Goal: Task Accomplishment & Management: Use online tool/utility

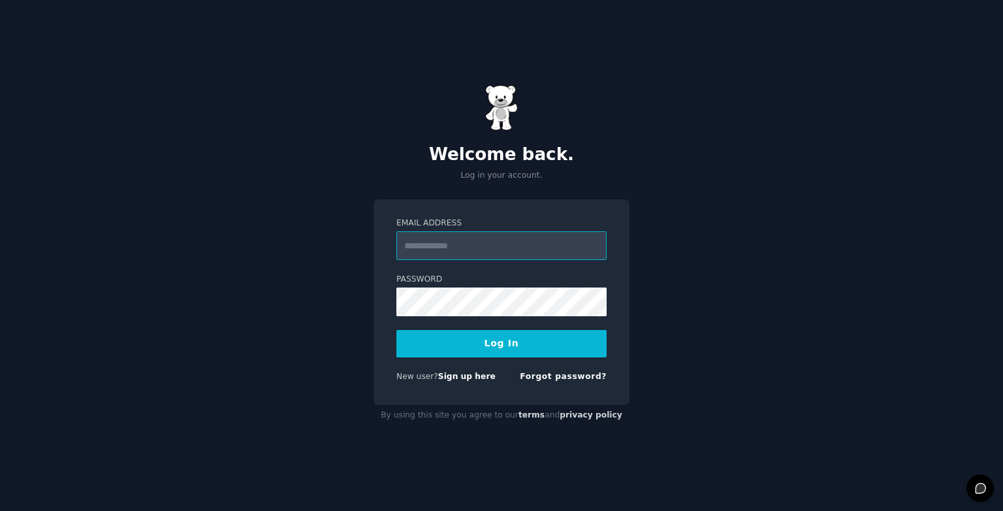
type input "**********"
click at [508, 340] on button "Log In" at bounding box center [501, 343] width 210 height 27
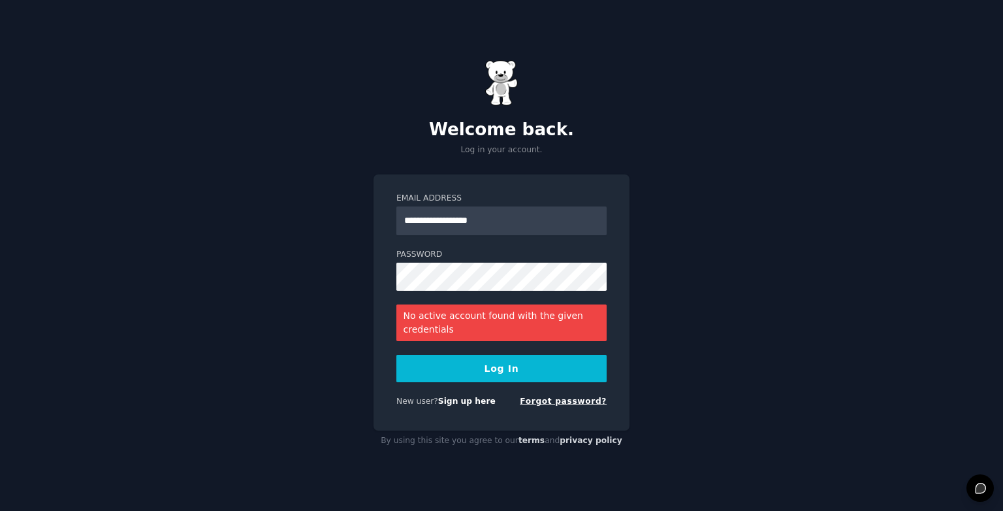
click at [575, 400] on link "Forgot password?" at bounding box center [563, 400] width 87 height 9
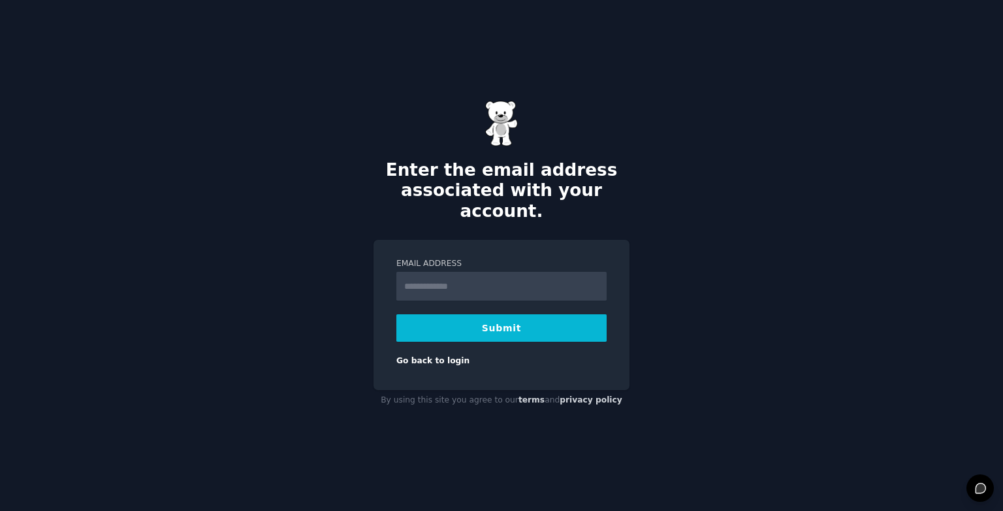
click at [703, 270] on div "Enter the email address associated with your account. Email Address Submit Go b…" at bounding box center [501, 255] width 1003 height 511
click at [470, 356] on link "Go back to login" at bounding box center [432, 360] width 73 height 9
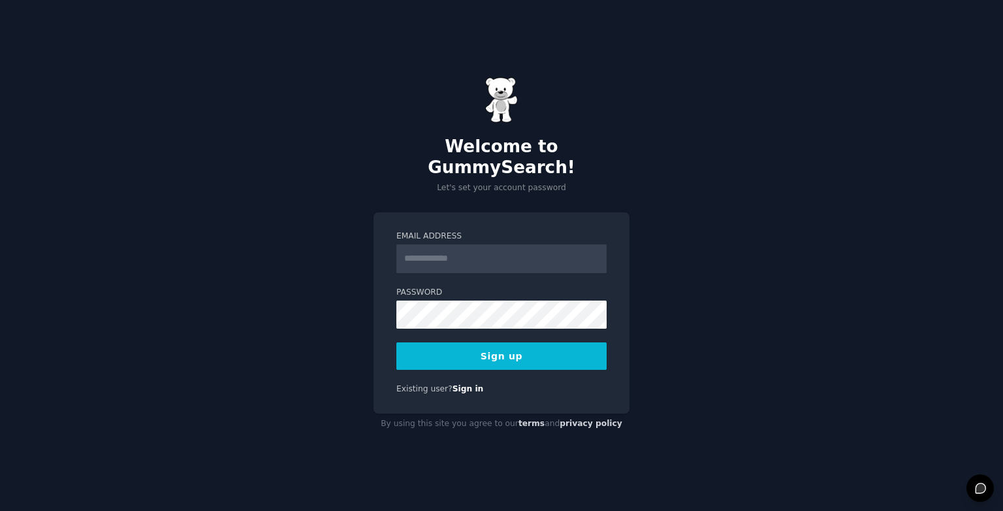
click at [479, 248] on input "Email Address" at bounding box center [501, 258] width 210 height 29
type input "**********"
click at [523, 346] on button "Sign up" at bounding box center [501, 355] width 210 height 27
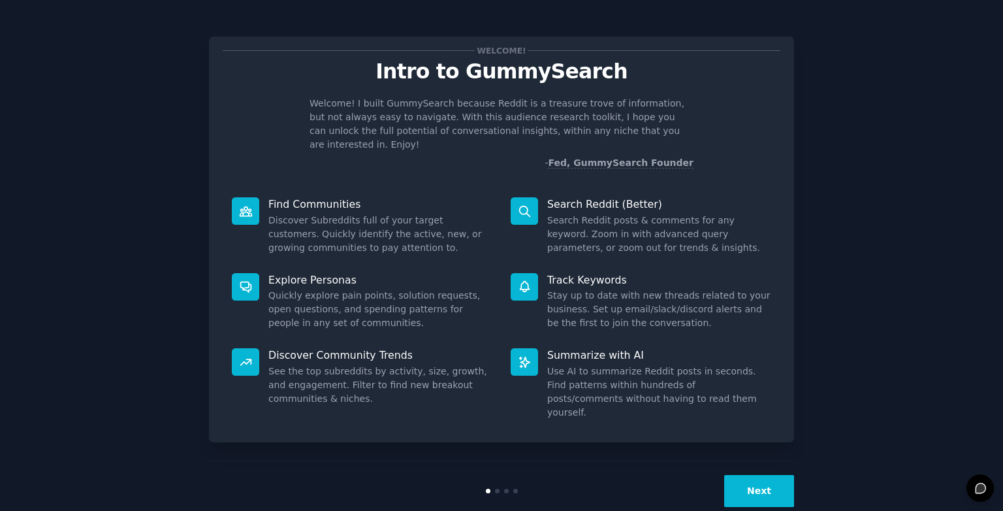
click at [775, 475] on button "Next" at bounding box center [759, 491] width 70 height 32
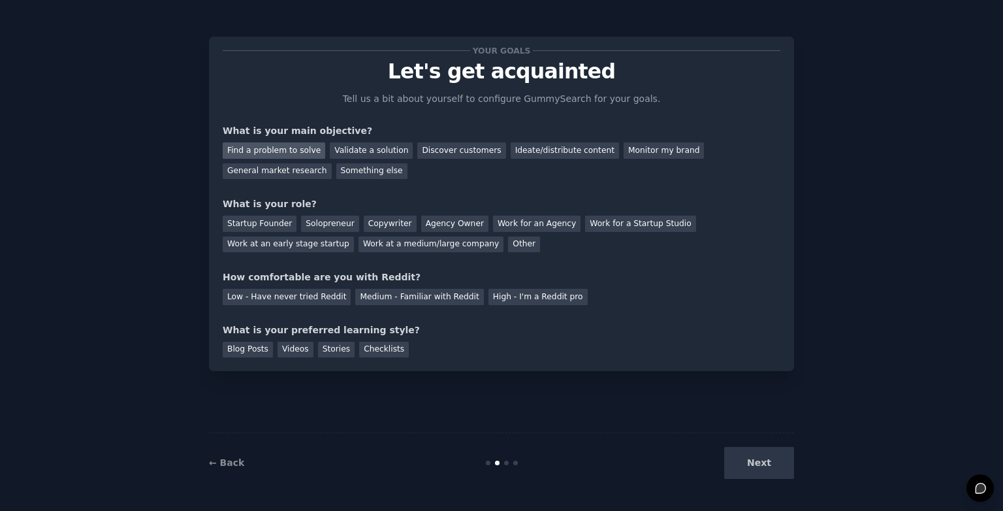
click at [299, 152] on div "Find a problem to solve" at bounding box center [274, 150] width 103 height 16
click at [540, 149] on div "Ideate/distribute content" at bounding box center [565, 150] width 108 height 16
click at [289, 148] on div "Find a problem to solve" at bounding box center [274, 150] width 103 height 16
click at [264, 218] on div "Startup Founder" at bounding box center [260, 224] width 74 height 16
click at [389, 293] on div "Medium - Familiar with Reddit" at bounding box center [419, 297] width 128 height 16
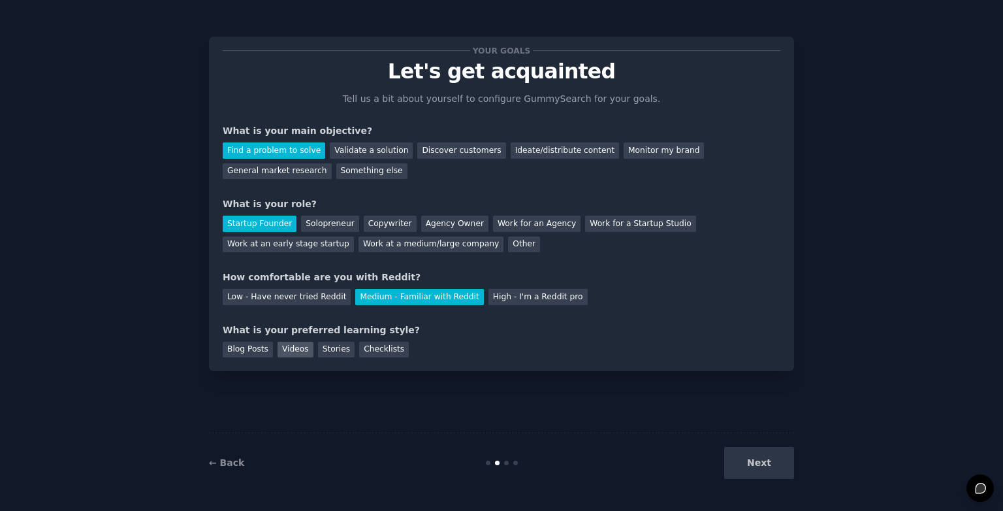
click at [294, 348] on div "Videos" at bounding box center [296, 350] width 36 height 16
click at [774, 475] on button "Next" at bounding box center [759, 463] width 70 height 32
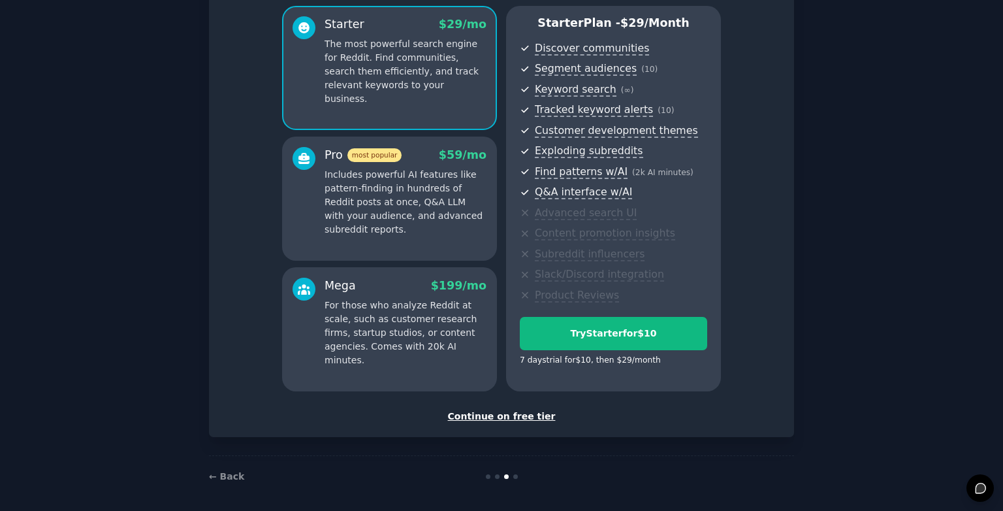
scroll to position [110, 0]
click at [509, 412] on div "Continue on free tier" at bounding box center [502, 417] width 558 height 14
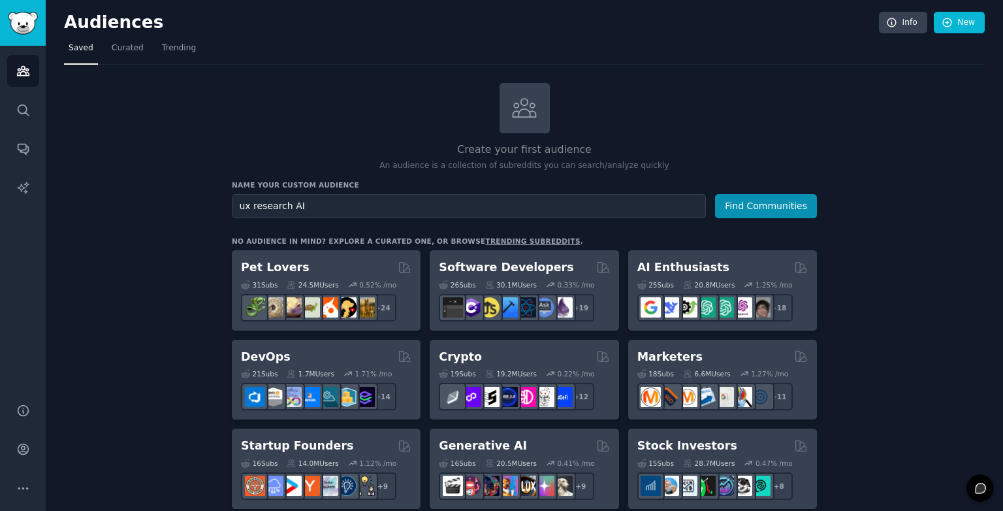
type input "ux research AI"
click at [768, 203] on button "Find Communities" at bounding box center [766, 206] width 102 height 24
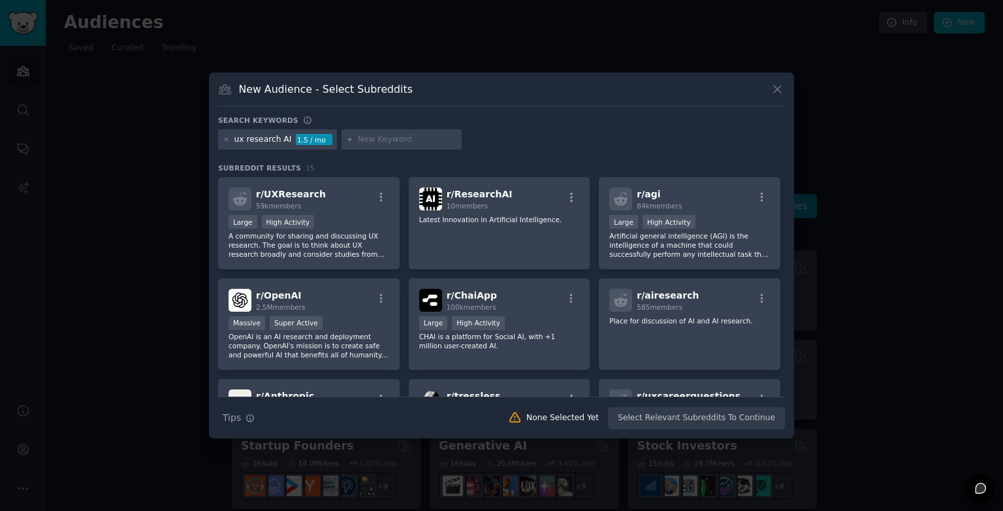
click at [286, 138] on div "ux research AI 1.5 / mo" at bounding box center [277, 139] width 119 height 21
click at [285, 138] on div "ux research AI" at bounding box center [262, 140] width 57 height 12
click at [225, 138] on icon at bounding box center [226, 139] width 7 height 7
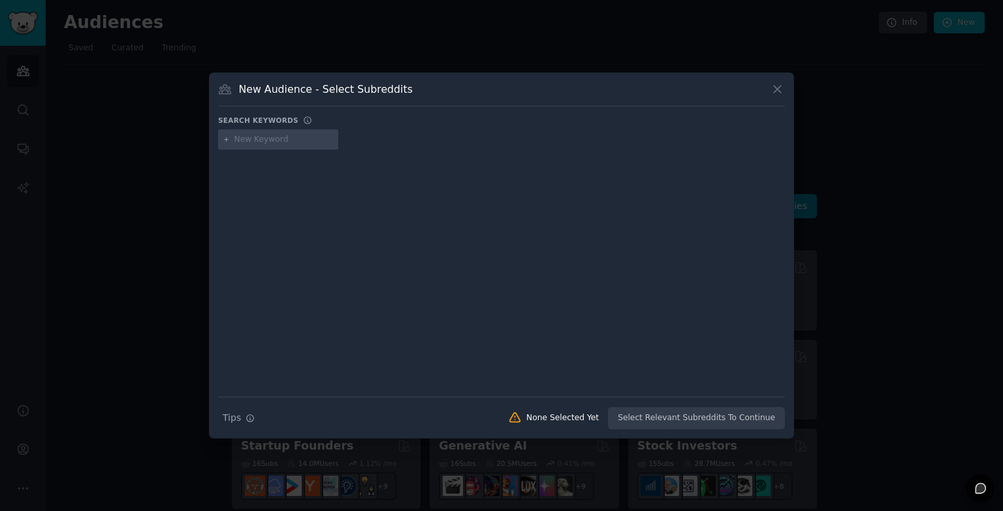
click at [282, 141] on input "text" at bounding box center [283, 140] width 99 height 12
type input "ux research"
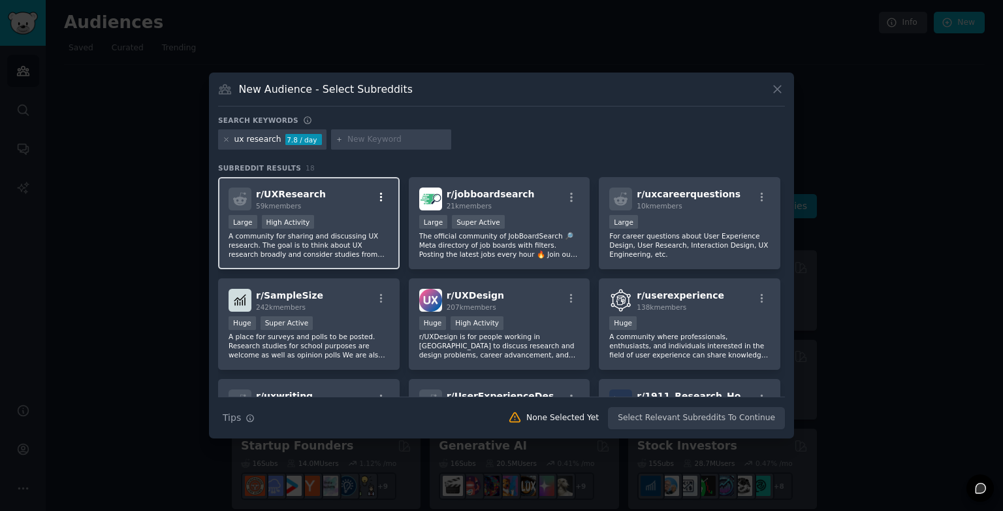
click at [381, 193] on icon "button" at bounding box center [382, 197] width 12 height 12
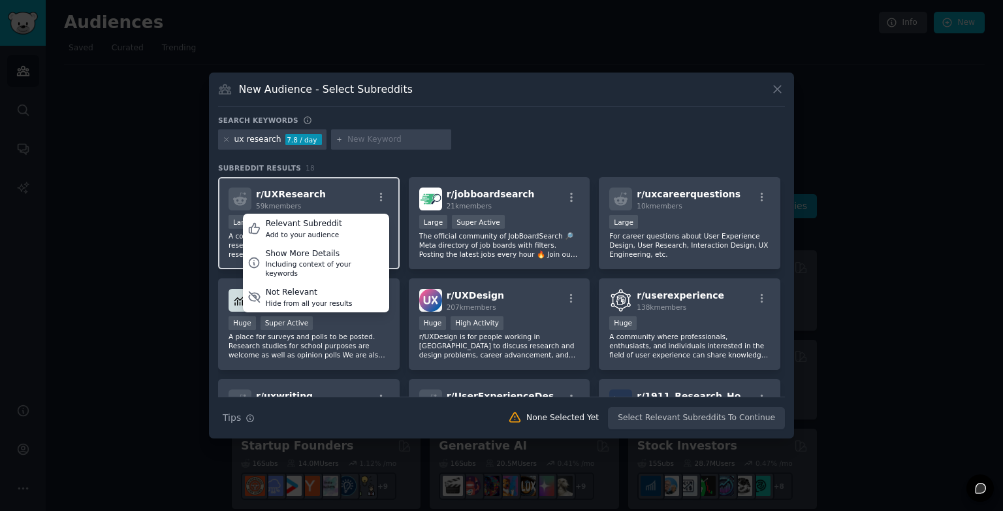
click at [346, 201] on div "r/ UXResearch 59k members Relevant Subreddit Add to your audience Show More Det…" at bounding box center [309, 198] width 161 height 23
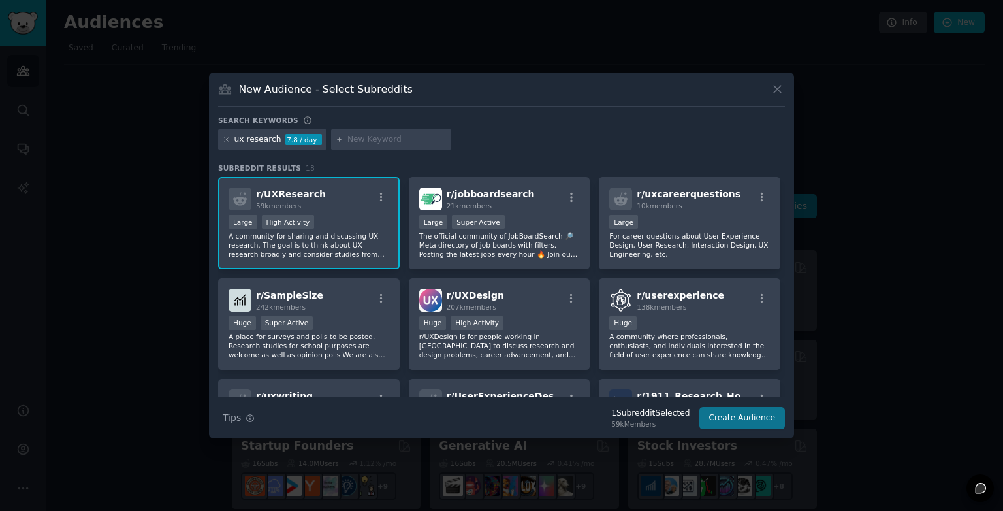
click at [752, 416] on button "Create Audience" at bounding box center [743, 418] width 86 height 22
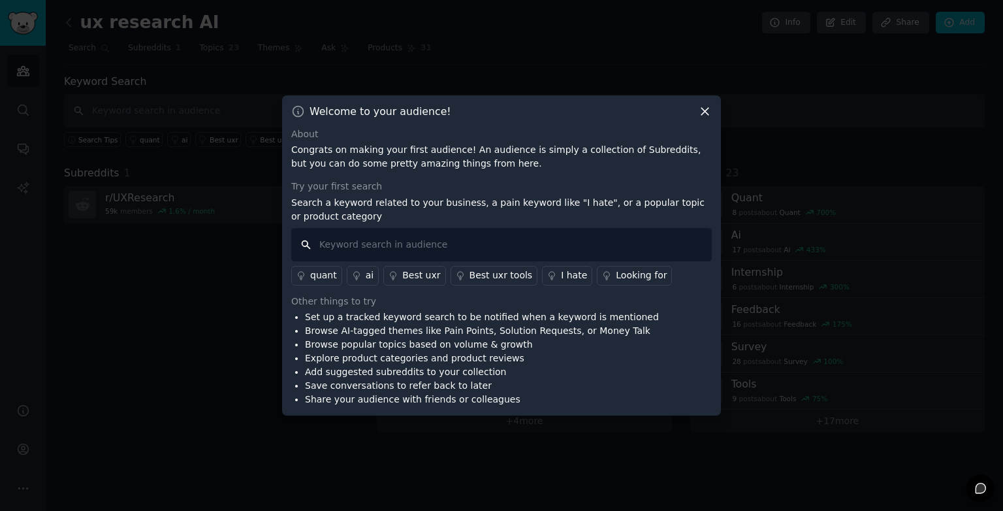
click at [370, 247] on input "text" at bounding box center [501, 244] width 421 height 33
type input "most popular key words related to ux research and Ai"
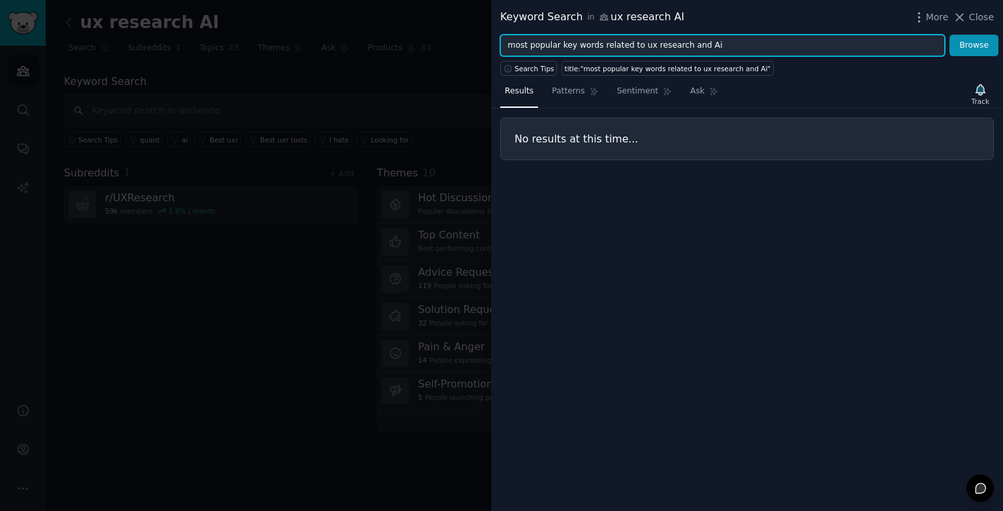
click at [724, 44] on input "most popular key words related to ux research and Ai" at bounding box center [722, 46] width 445 height 22
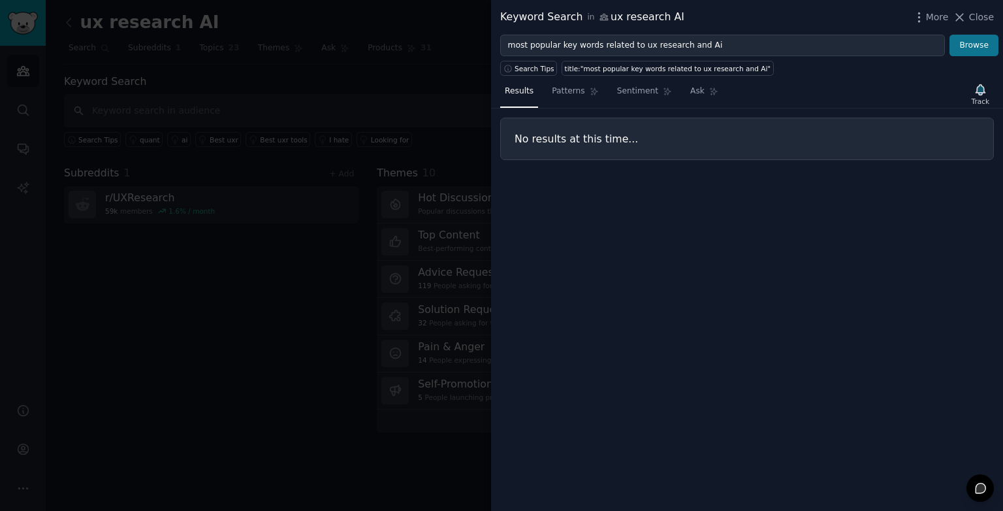
click at [988, 45] on button "Browse" at bounding box center [974, 46] width 49 height 22
click at [541, 65] on span "Search Tips" at bounding box center [535, 68] width 40 height 9
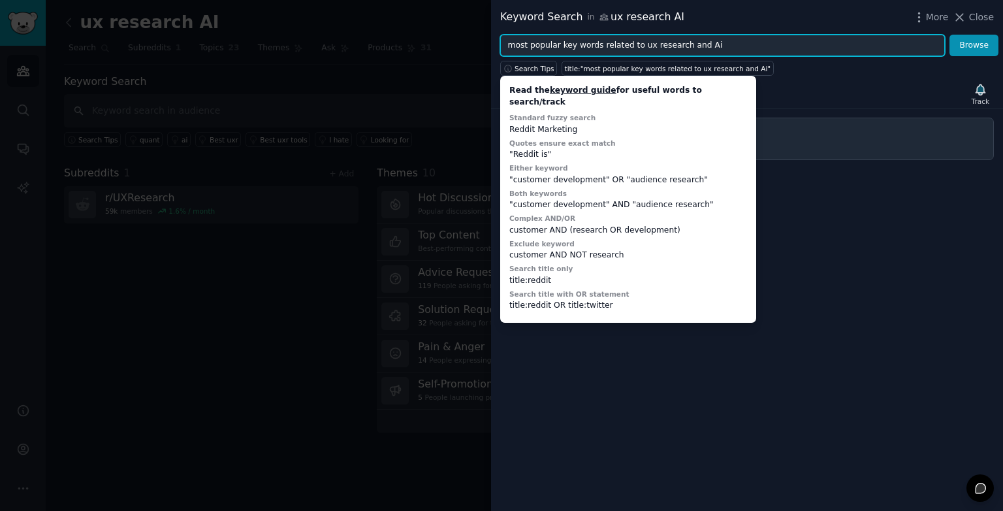
click at [730, 48] on input "most popular key words related to ux research and Ai" at bounding box center [722, 46] width 445 height 22
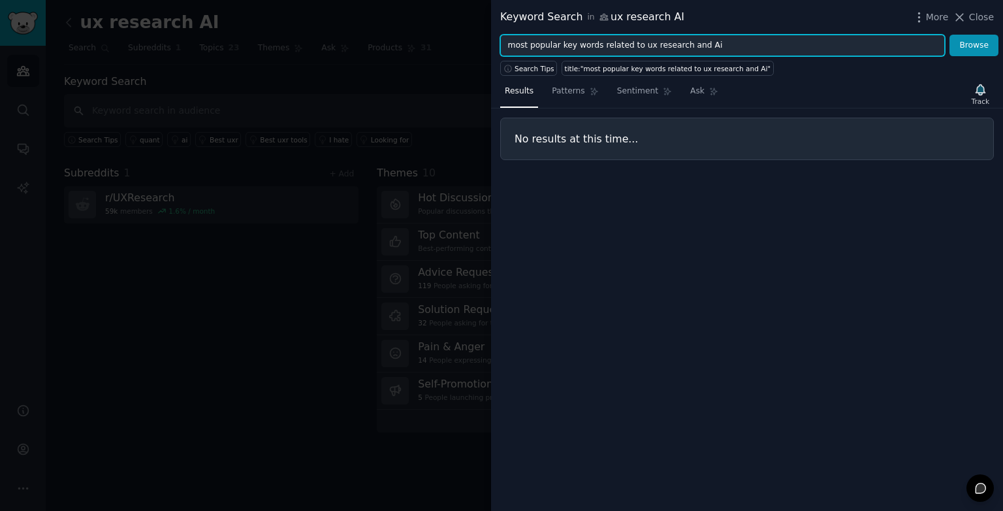
drag, startPoint x: 730, startPoint y: 48, endPoint x: 473, endPoint y: 48, distance: 257.4
click at [473, 48] on div "Keyword Search in ux research AI More Close most popular key words related to u…" at bounding box center [501, 255] width 1003 height 511
click at [975, 45] on button "Browse" at bounding box center [974, 46] width 49 height 22
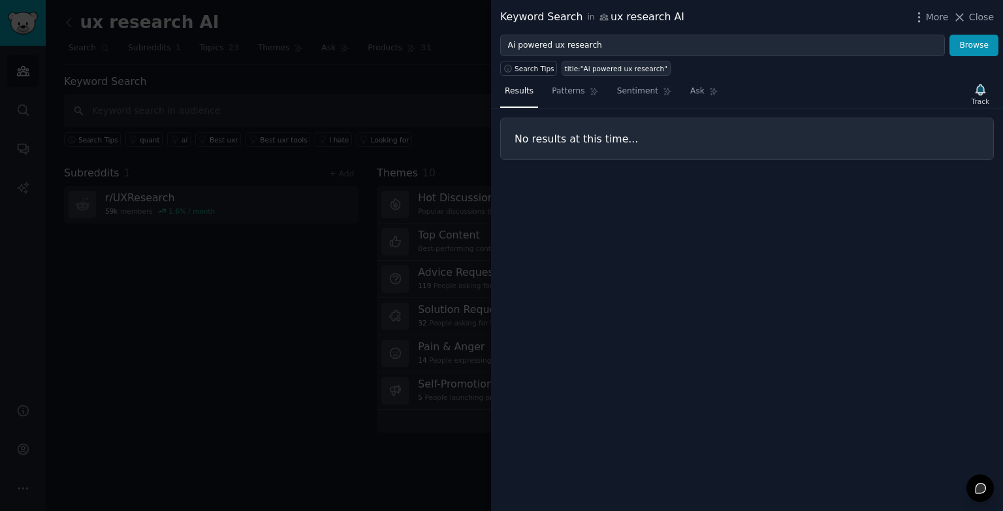
click at [600, 70] on div "title:"Ai powered ux research"" at bounding box center [616, 68] width 103 height 9
type input "title:"Ai powered ux research""
click at [525, 70] on span "Search Tips" at bounding box center [535, 68] width 40 height 9
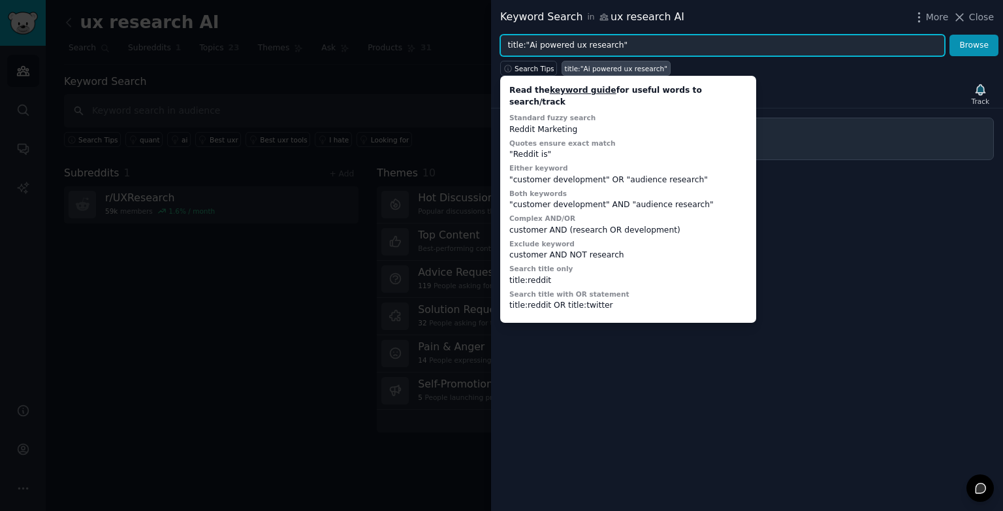
click at [638, 38] on input "title:"Ai powered ux research"" at bounding box center [722, 46] width 445 height 22
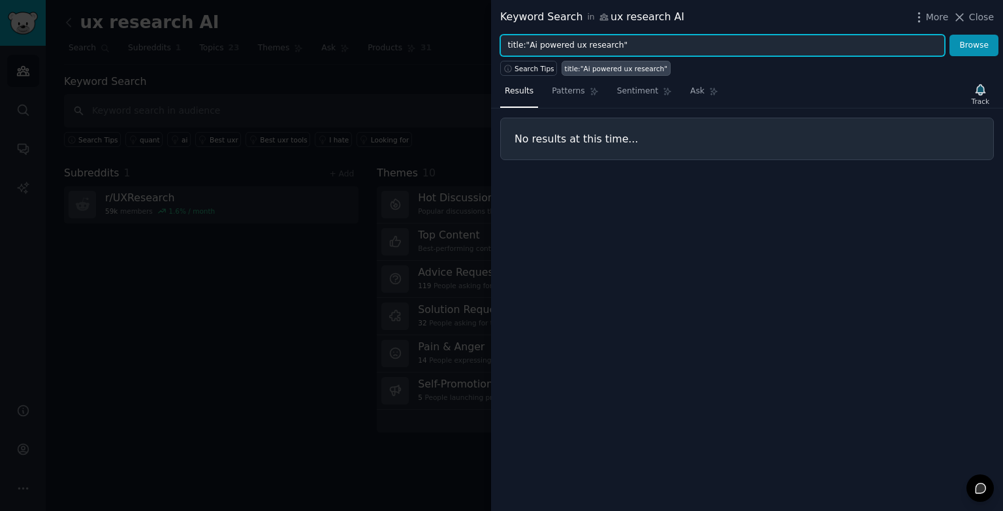
drag, startPoint x: 636, startPoint y: 46, endPoint x: 408, endPoint y: 46, distance: 228.0
click at [408, 46] on div "Keyword Search in ux research AI More Close title:"Ai powered ux research" Brow…" at bounding box center [501, 255] width 1003 height 511
click at [975, 45] on button "Browse" at bounding box center [974, 46] width 49 height 22
click at [526, 47] on input "Ai ux research" at bounding box center [722, 46] width 445 height 22
click at [538, 69] on span "Search Tips" at bounding box center [535, 68] width 40 height 9
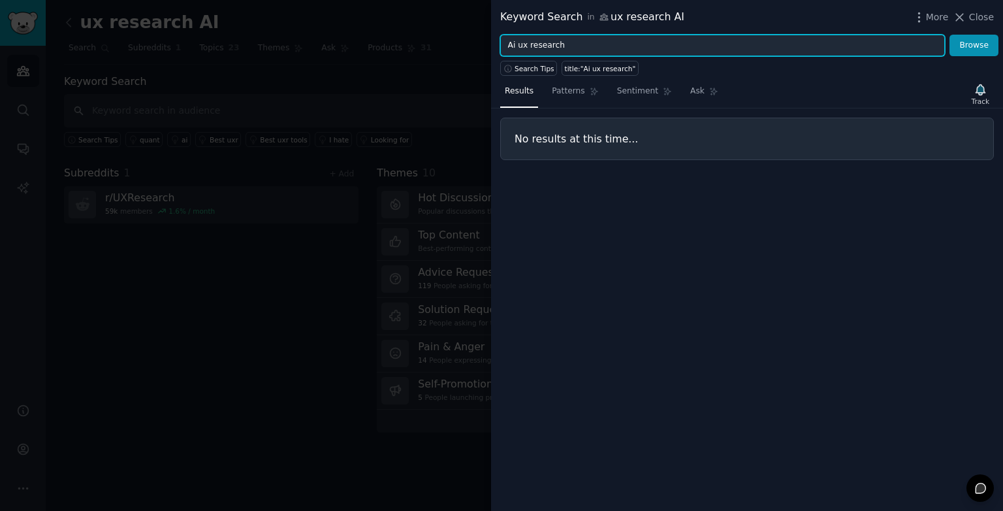
click at [528, 47] on input "Ai ux research" at bounding box center [722, 46] width 445 height 22
click at [863, 48] on input "Ai research" at bounding box center [722, 46] width 445 height 22
type input "Ai research"
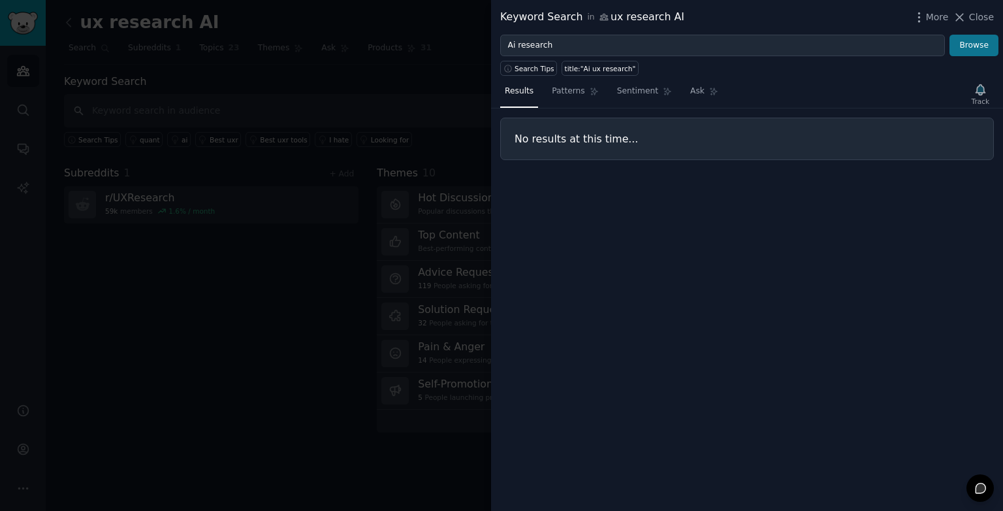
click at [970, 48] on button "Browse" at bounding box center [974, 46] width 49 height 22
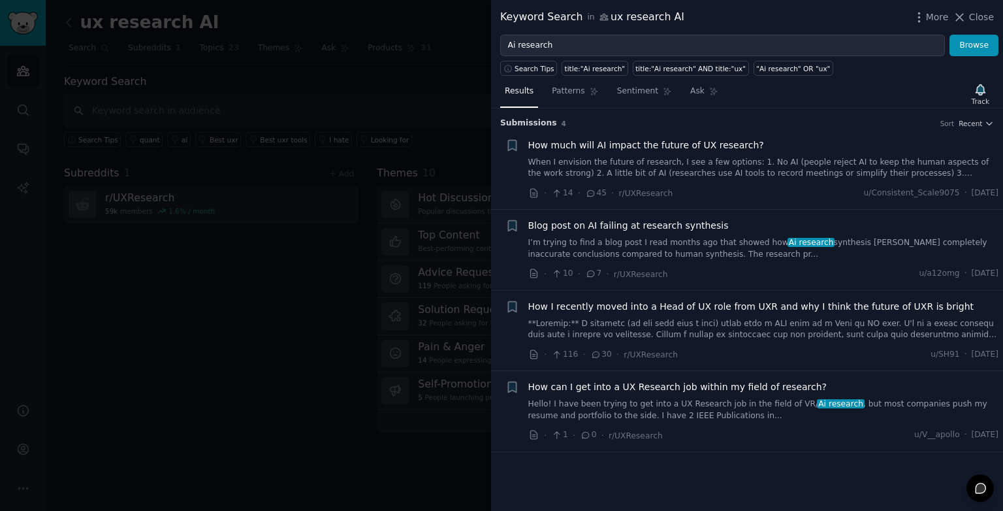
click at [296, 290] on div at bounding box center [501, 255] width 1003 height 511
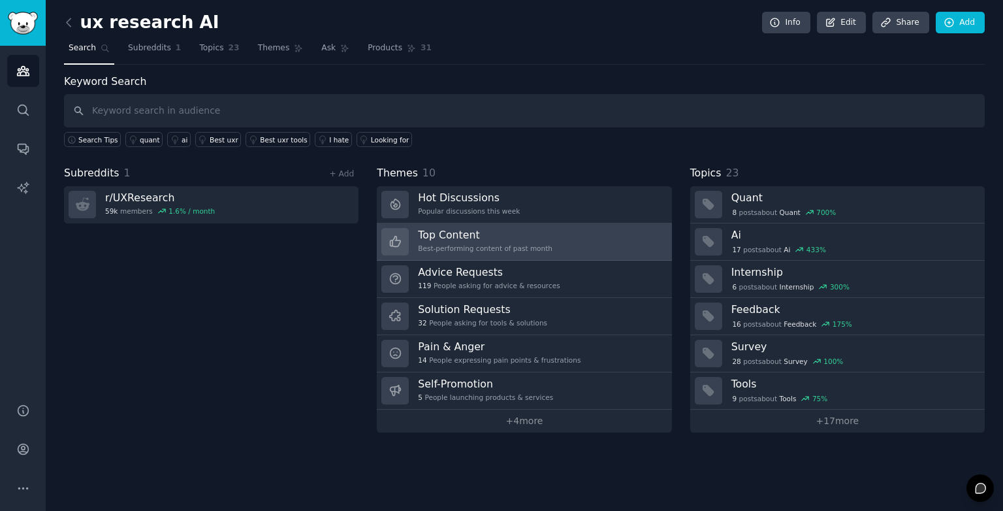
click at [559, 233] on link "Top Content Best-performing content of past month" at bounding box center [524, 241] width 295 height 37
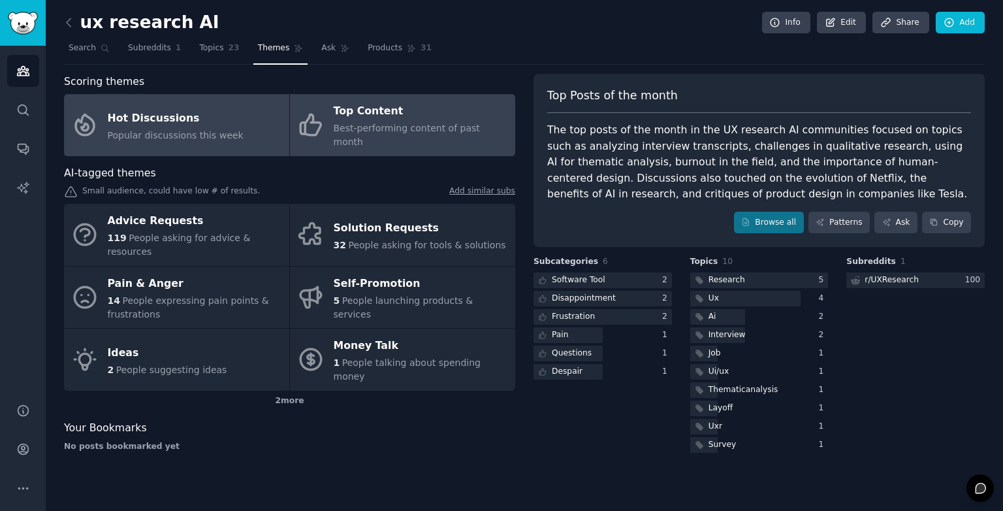
click at [216, 129] on div "Popular discussions this week" at bounding box center [176, 136] width 136 height 14
